Goal: Navigation & Orientation: Find specific page/section

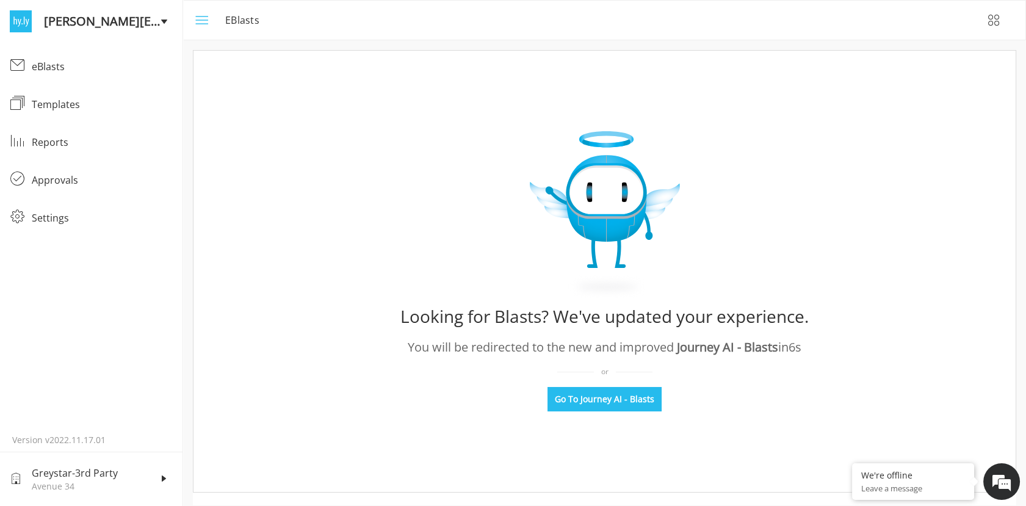
click at [195, 24] on icon "menu" at bounding box center [200, 20] width 15 height 15
click at [205, 18] on icon "menu" at bounding box center [200, 20] width 15 height 15
click at [40, 65] on div "eBlasts" at bounding box center [102, 66] width 141 height 15
click at [976, 24] on div "eBlasts" at bounding box center [602, 20] width 754 height 15
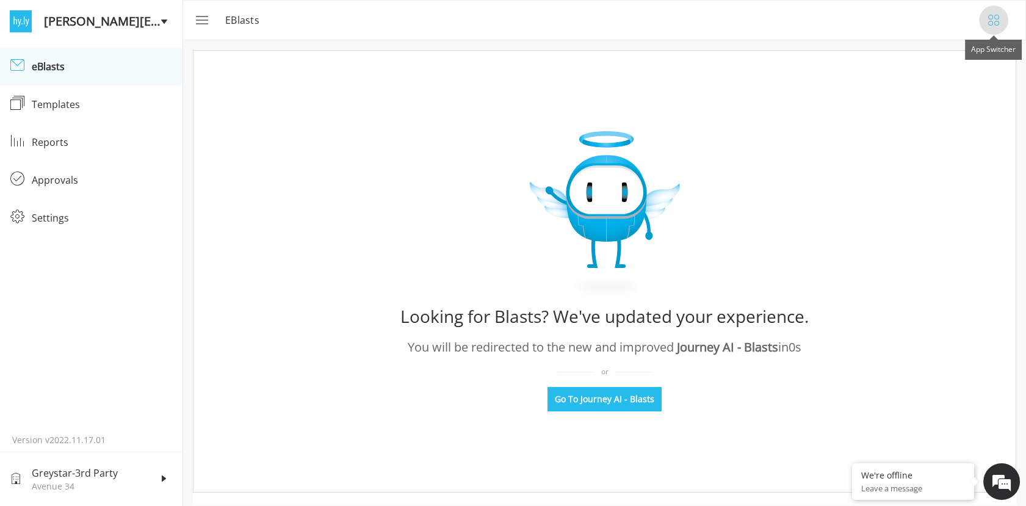
click at [1000, 20] on icon "button" at bounding box center [993, 20] width 15 height 15
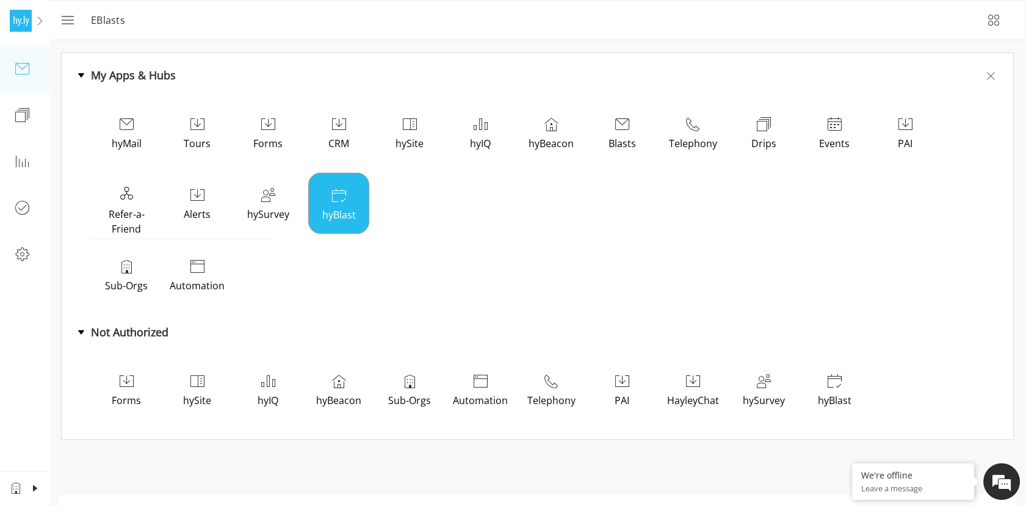
click at [340, 206] on div "hyBlast" at bounding box center [338, 203] width 61 height 61
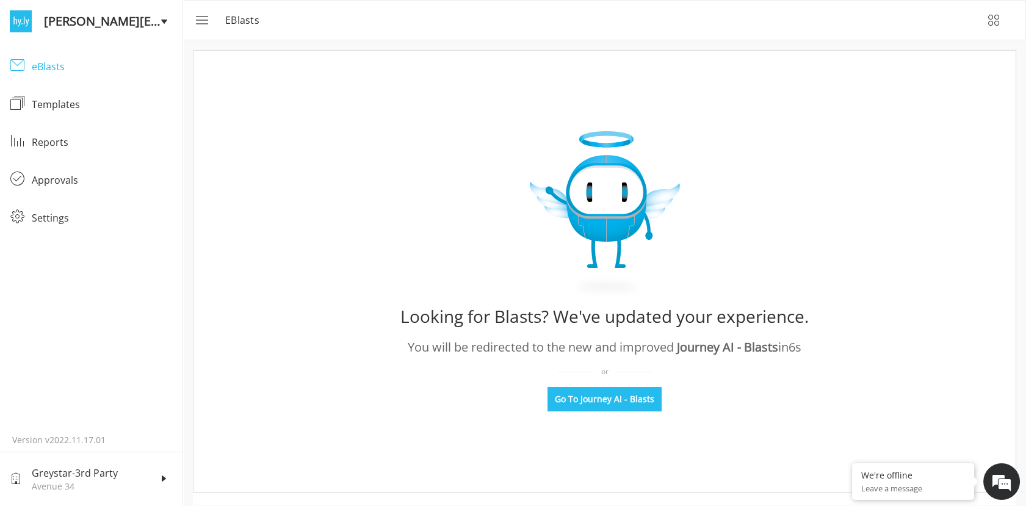
click at [53, 68] on div "eBlasts" at bounding box center [102, 66] width 141 height 15
click at [193, 27] on icon "menu" at bounding box center [200, 20] width 15 height 15
click at [207, 18] on icon "menu" at bounding box center [200, 20] width 15 height 15
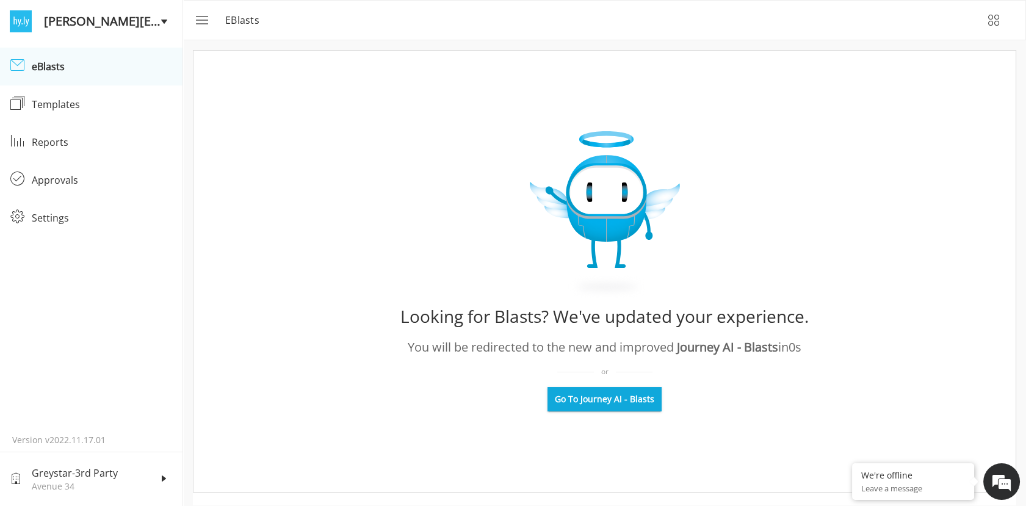
click at [605, 403] on span "Go To Journey AI - Blasts" at bounding box center [604, 399] width 99 height 12
